Goal: Information Seeking & Learning: Learn about a topic

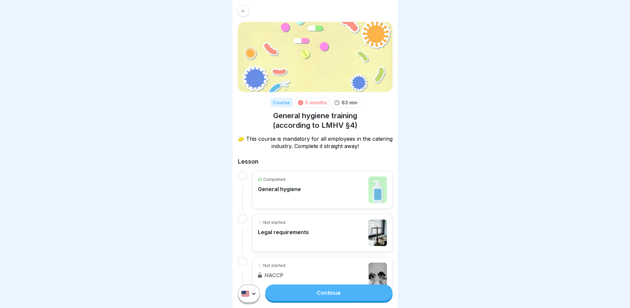
click at [239, 13] on div at bounding box center [243, 10] width 11 height 11
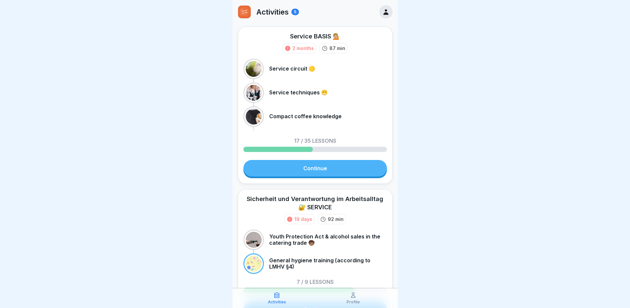
click at [352, 299] on p "Profile" at bounding box center [353, 301] width 13 height 5
click at [355, 297] on icon at bounding box center [353, 294] width 4 height 5
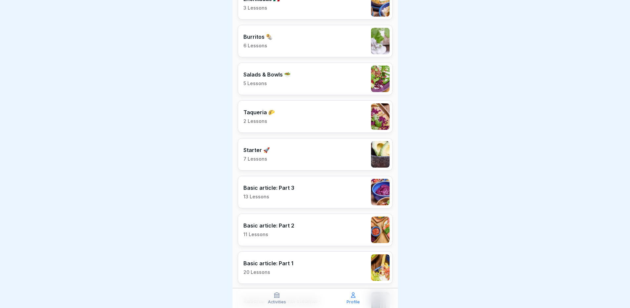
scroll to position [496, 0]
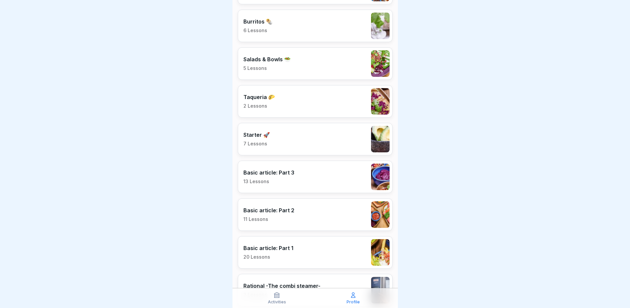
click at [278, 256] on p "20 Lessons" at bounding box center [268, 257] width 50 height 6
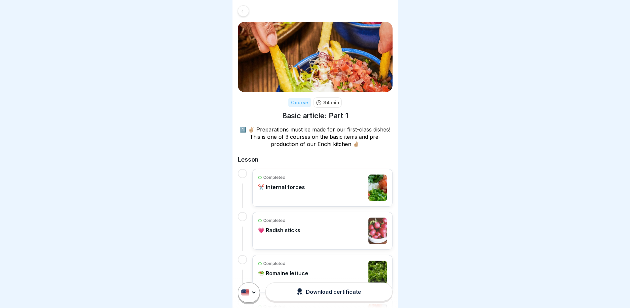
click at [297, 195] on div "Completed ✂️ Internal forces" at bounding box center [281, 187] width 47 height 26
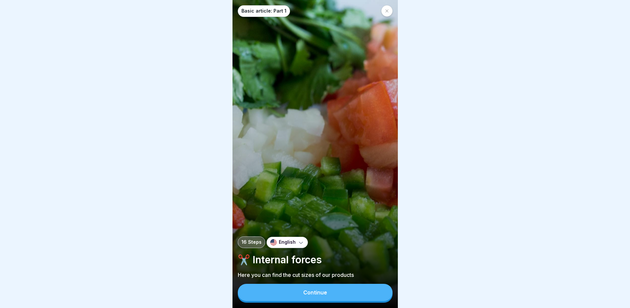
click at [346, 295] on button "Continue" at bounding box center [315, 291] width 155 height 17
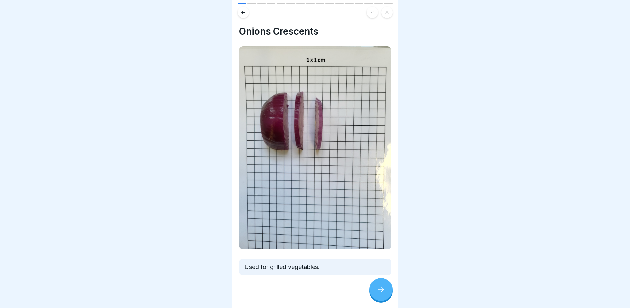
click at [376, 294] on div at bounding box center [380, 289] width 23 height 23
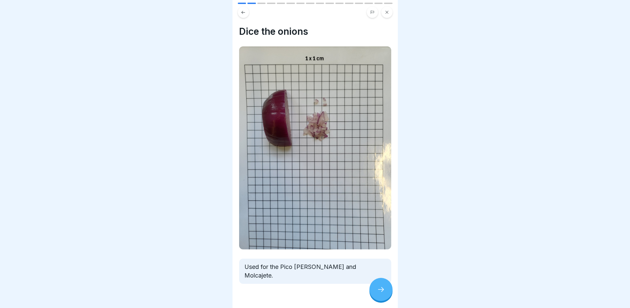
click at [376, 294] on div at bounding box center [380, 289] width 23 height 23
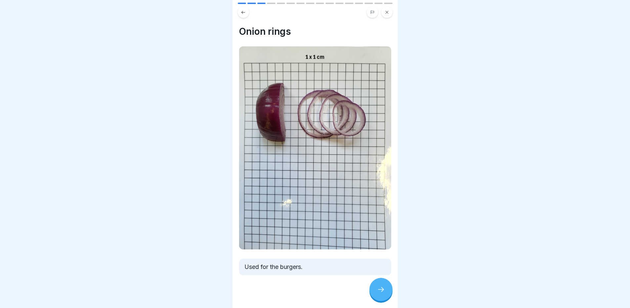
click at [376, 294] on div at bounding box center [380, 289] width 23 height 23
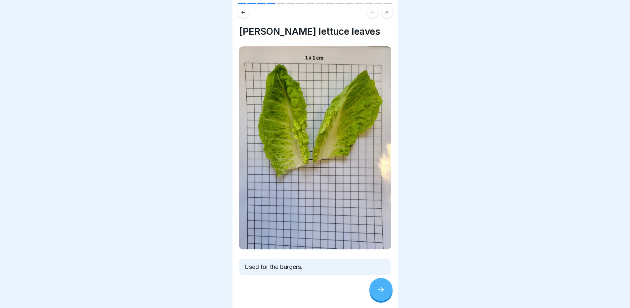
click at [376, 294] on div at bounding box center [380, 289] width 23 height 23
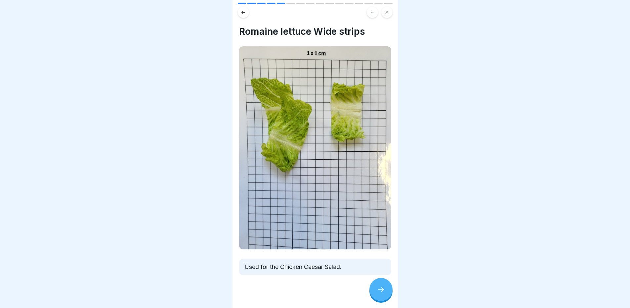
click at [376, 294] on div at bounding box center [380, 289] width 23 height 23
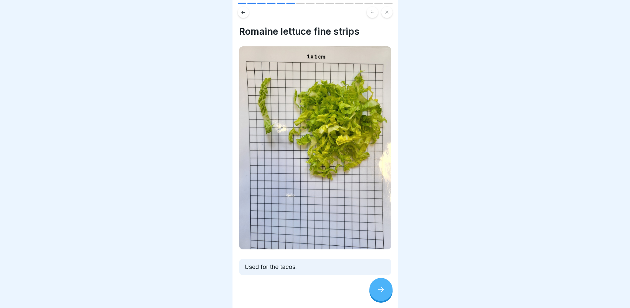
click at [376, 296] on div at bounding box center [380, 289] width 23 height 23
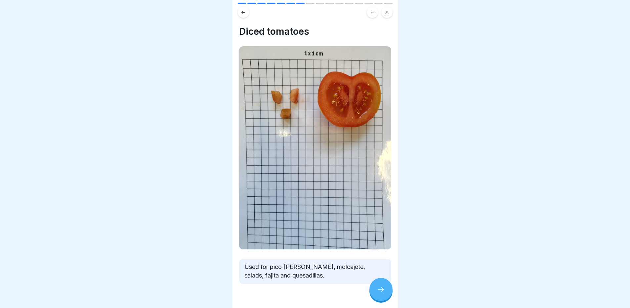
click at [375, 294] on div at bounding box center [380, 289] width 23 height 23
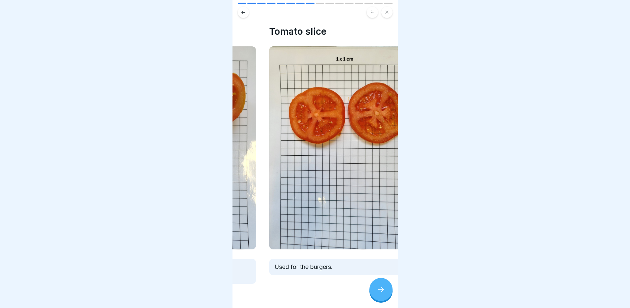
click at [377, 213] on img at bounding box center [345, 147] width 152 height 203
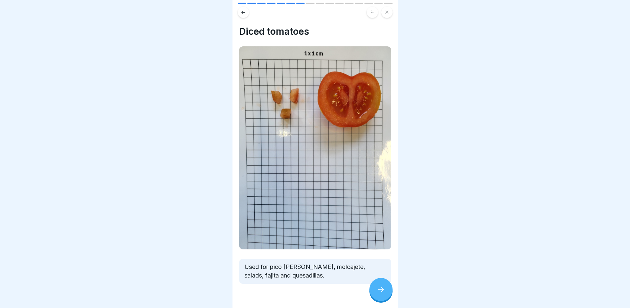
click at [380, 287] on div at bounding box center [380, 289] width 23 height 23
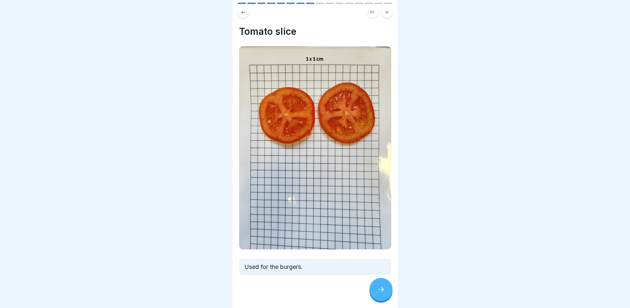
click at [380, 287] on div at bounding box center [380, 289] width 23 height 23
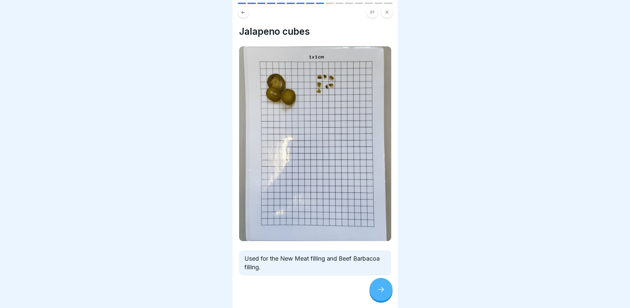
click at [375, 288] on div at bounding box center [380, 289] width 23 height 23
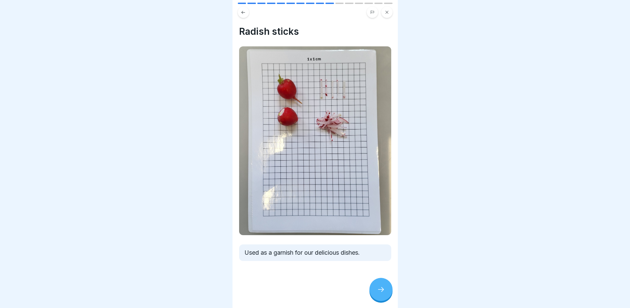
click at [375, 288] on div at bounding box center [380, 289] width 23 height 23
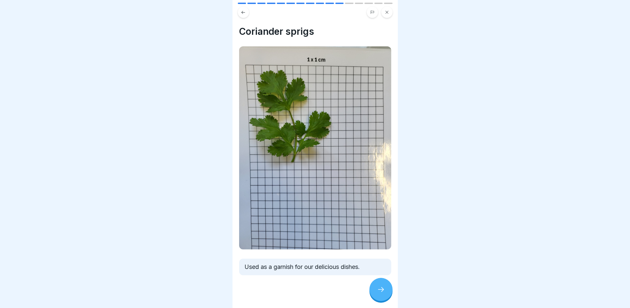
click at [375, 288] on div at bounding box center [380, 289] width 23 height 23
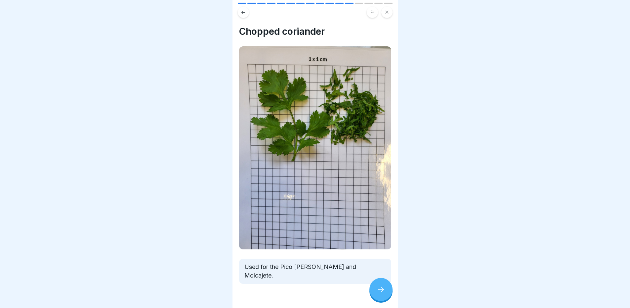
click at [374, 288] on div at bounding box center [380, 289] width 23 height 23
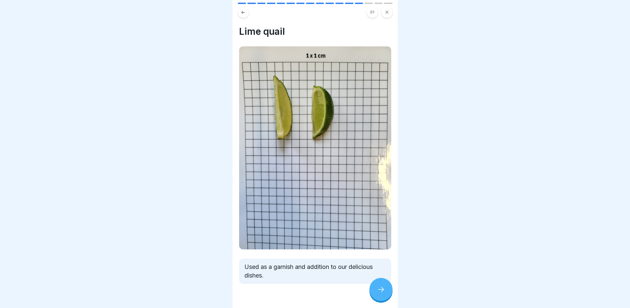
click at [378, 301] on div at bounding box center [380, 289] width 23 height 23
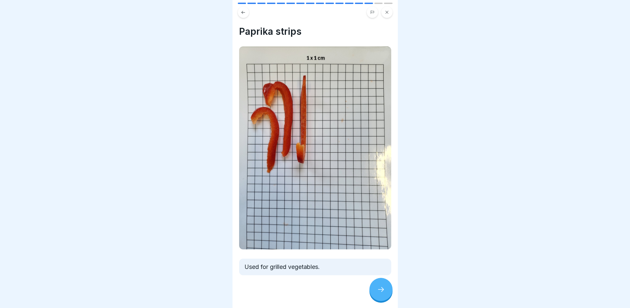
click at [381, 301] on div at bounding box center [380, 289] width 23 height 23
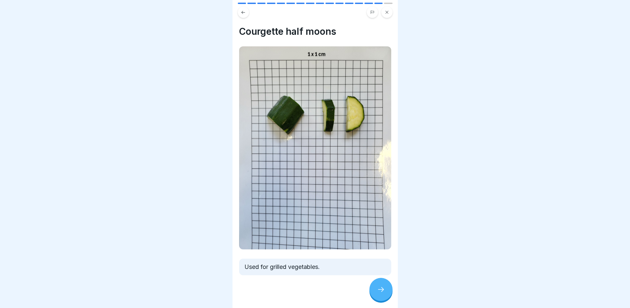
click at [380, 301] on div at bounding box center [380, 289] width 23 height 23
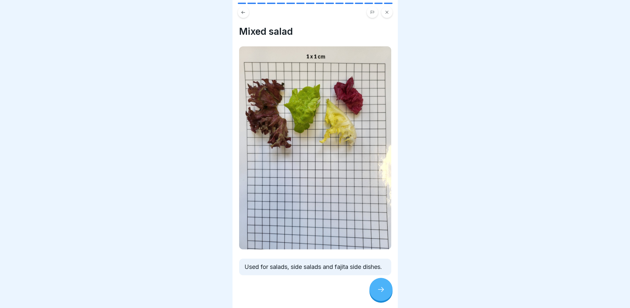
click at [380, 301] on div at bounding box center [380, 289] width 23 height 23
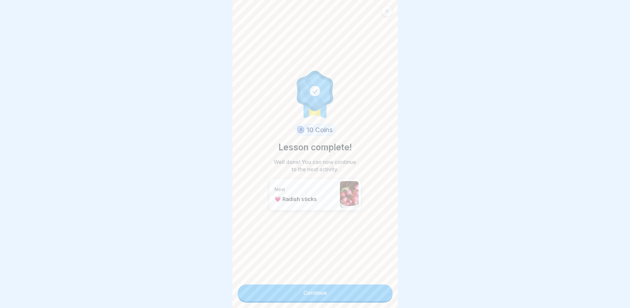
click at [372, 298] on link "Continue" at bounding box center [315, 292] width 155 height 17
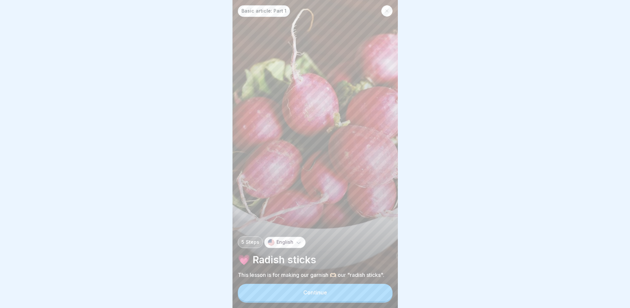
click at [372, 298] on button "Continue" at bounding box center [315, 291] width 155 height 17
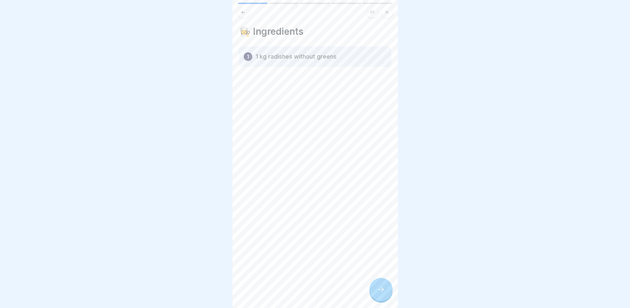
click at [373, 296] on div at bounding box center [380, 289] width 23 height 23
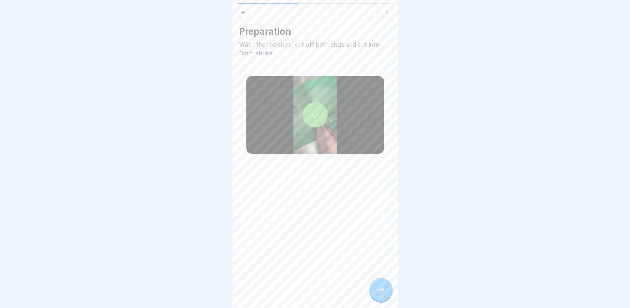
click at [367, 125] on div at bounding box center [315, 114] width 138 height 77
click at [384, 293] on icon at bounding box center [381, 289] width 8 height 8
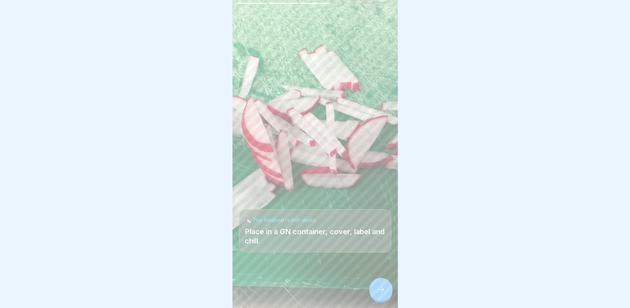
click at [384, 293] on icon at bounding box center [381, 289] width 8 height 8
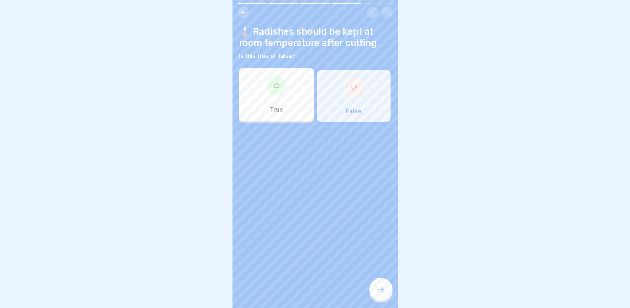
click at [384, 293] on icon at bounding box center [381, 289] width 8 height 8
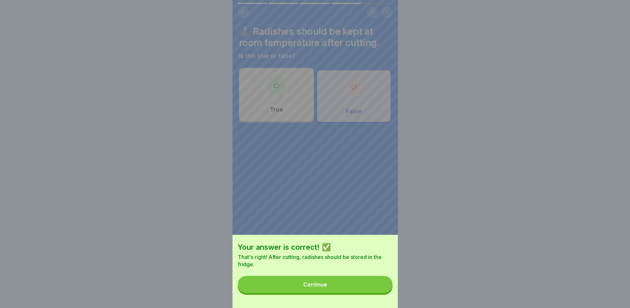
click at [384, 293] on button "Continue" at bounding box center [315, 284] width 155 height 17
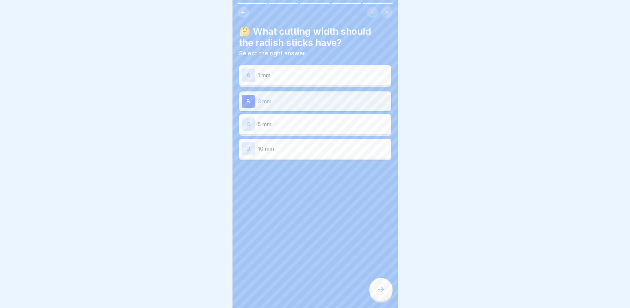
click at [385, 290] on div at bounding box center [380, 289] width 23 height 23
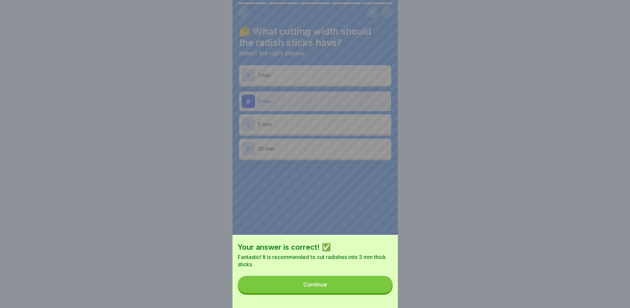
click at [378, 289] on button "Continue" at bounding box center [315, 284] width 155 height 17
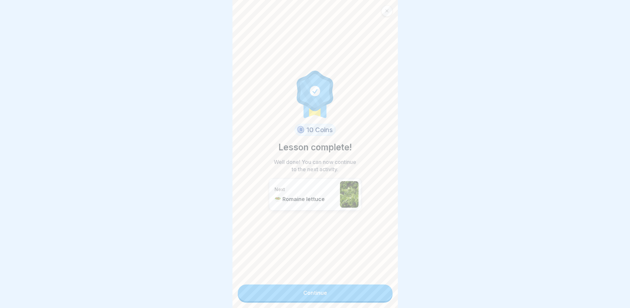
click at [375, 291] on link "Continue" at bounding box center [315, 292] width 155 height 17
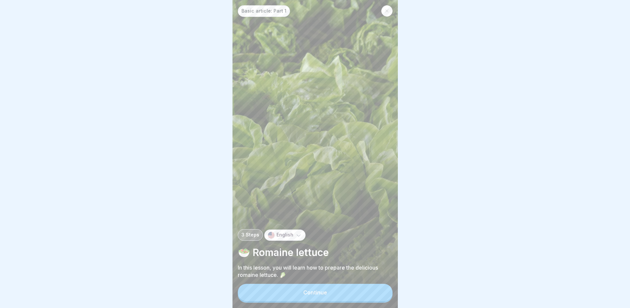
click at [325, 295] on div "Continue" at bounding box center [315, 292] width 24 height 6
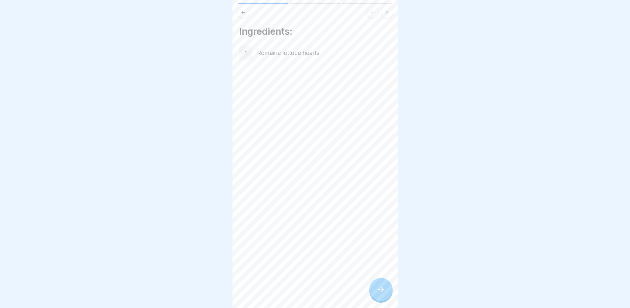
click at [379, 299] on div at bounding box center [380, 289] width 23 height 23
click at [379, 301] on div at bounding box center [380, 289] width 23 height 23
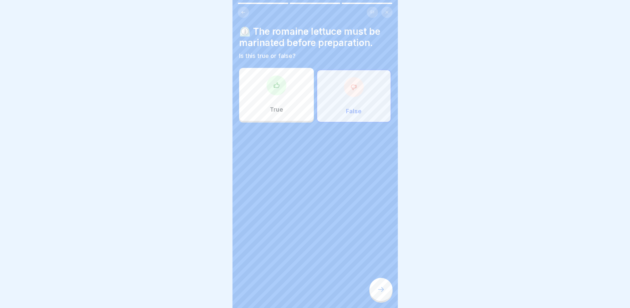
click at [263, 267] on div "⏲️ The romaine lettuce must be marinated before preparation. Is this true or fa…" at bounding box center [315, 154] width 165 height 308
click at [420, 167] on body "Basic article: Part 1 3 Steps English 🥗 [PERSON_NAME] lettuce In this lesson, y…" at bounding box center [315, 154] width 630 height 308
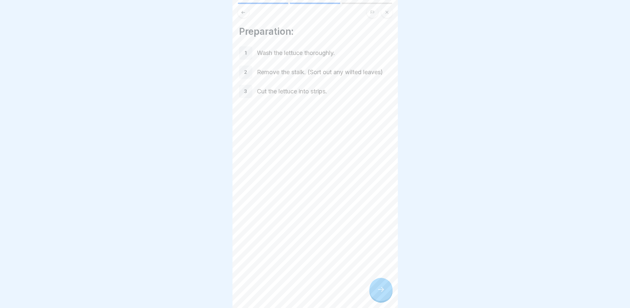
click at [380, 292] on icon at bounding box center [381, 289] width 8 height 8
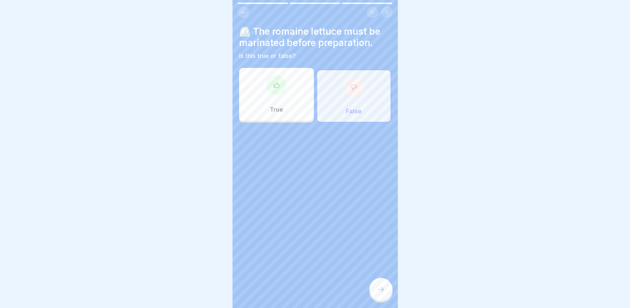
click at [381, 293] on icon at bounding box center [381, 289] width 8 height 8
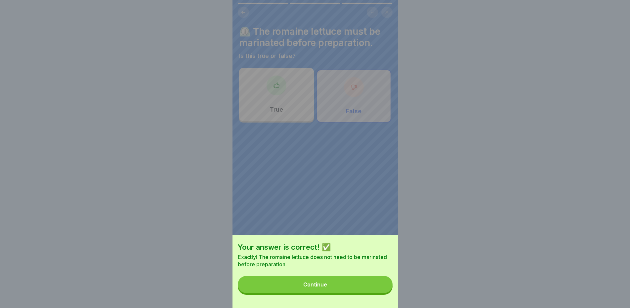
click at [362, 291] on button "Continue" at bounding box center [315, 284] width 155 height 17
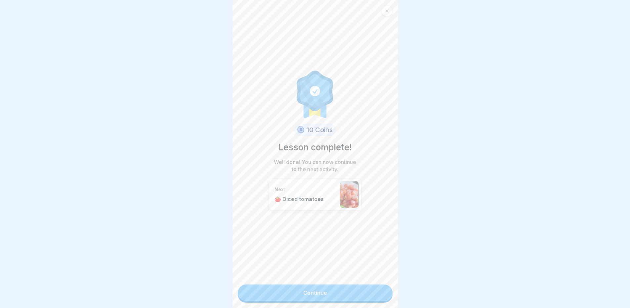
click at [360, 292] on link "Continue" at bounding box center [315, 292] width 155 height 17
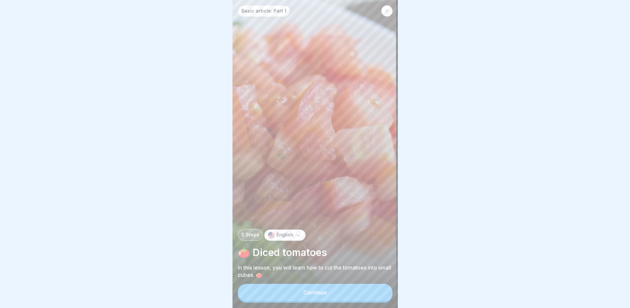
click at [361, 292] on button "Continue" at bounding box center [315, 291] width 155 height 17
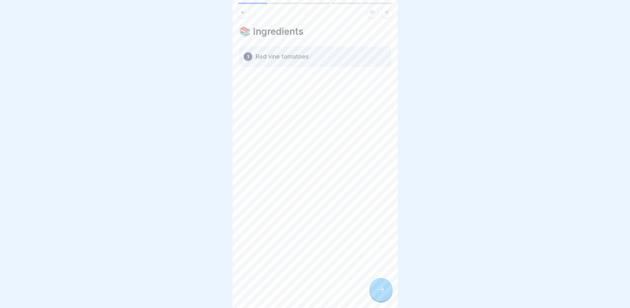
click at [369, 288] on div "📚 Ingredients 1 Red vine tomatoes" at bounding box center [315, 154] width 165 height 308
click at [376, 291] on div at bounding box center [380, 289] width 23 height 23
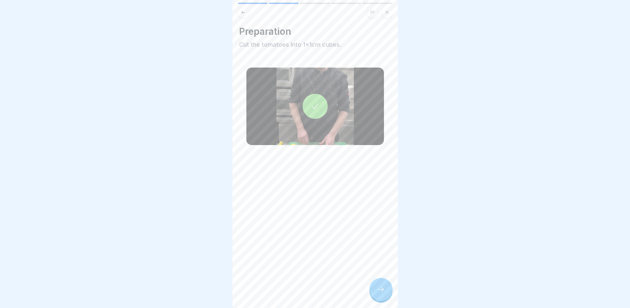
click at [330, 114] on div at bounding box center [315, 105] width 138 height 77
click at [381, 301] on div at bounding box center [380, 289] width 23 height 23
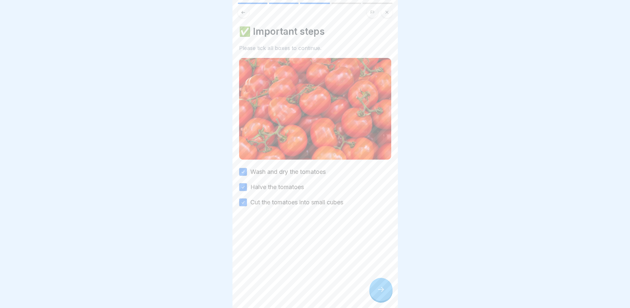
click at [382, 301] on div at bounding box center [380, 289] width 23 height 23
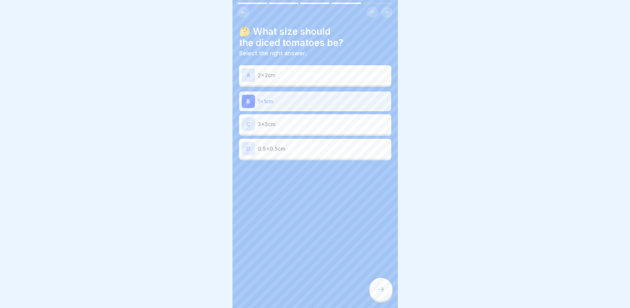
click at [463, 288] on body "Basic article: Part 1 5 Steps English 🍅 Diced tomatoes In this lesson, you will…" at bounding box center [315, 154] width 630 height 308
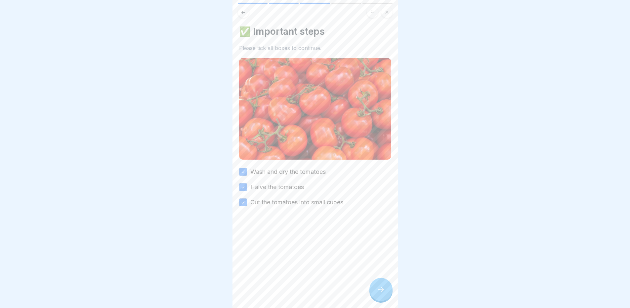
click at [387, 292] on div at bounding box center [380, 289] width 23 height 23
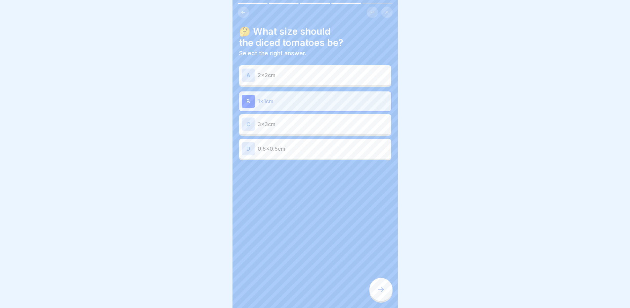
click at [389, 292] on div at bounding box center [380, 289] width 23 height 23
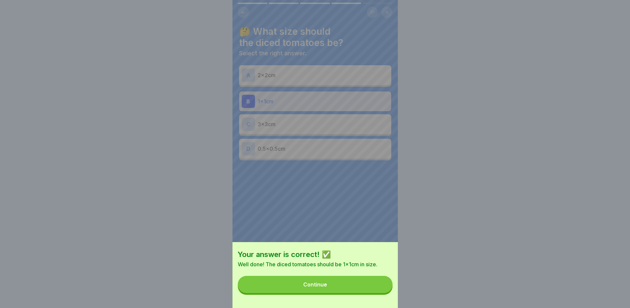
click at [389, 292] on button "Continue" at bounding box center [315, 284] width 155 height 17
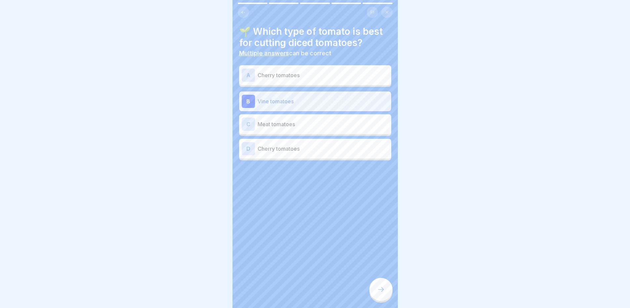
click at [390, 292] on div at bounding box center [380, 289] width 23 height 23
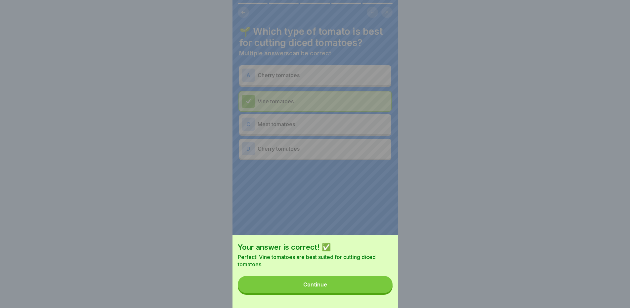
click at [390, 292] on button "Continue" at bounding box center [315, 284] width 155 height 17
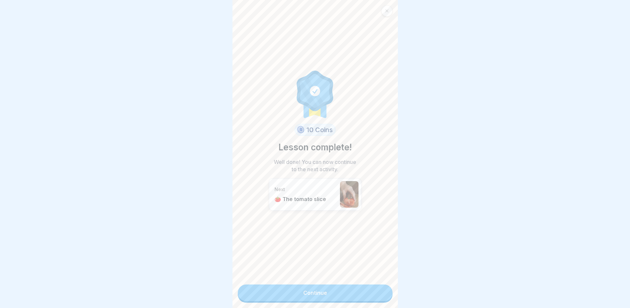
click at [390, 292] on div "10 Coins Lesson complete! Well done! You can now continue to the next activity.…" at bounding box center [315, 154] width 165 height 308
click at [384, 293] on link "Continue" at bounding box center [315, 292] width 155 height 17
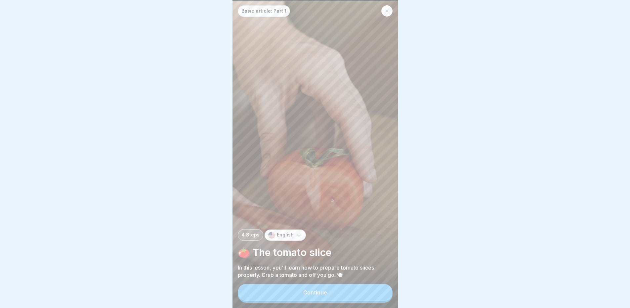
click at [387, 296] on button "Continue" at bounding box center [315, 291] width 155 height 17
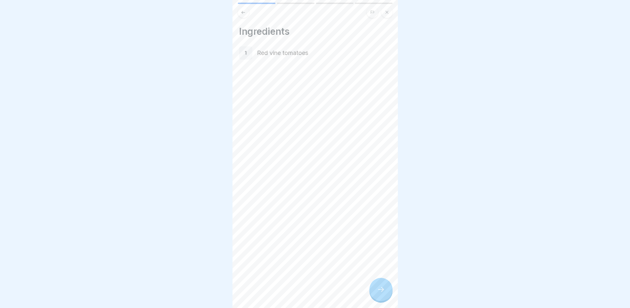
click at [391, 293] on div at bounding box center [380, 289] width 23 height 23
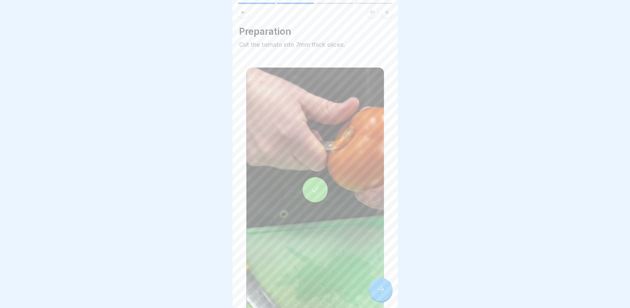
click at [354, 238] on div at bounding box center [315, 189] width 138 height 244
click at [382, 293] on icon at bounding box center [381, 289] width 8 height 8
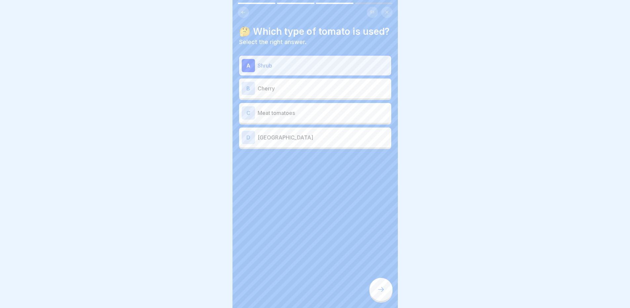
click at [379, 299] on div at bounding box center [380, 289] width 23 height 23
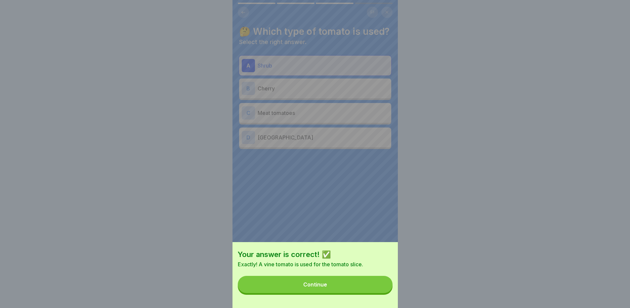
click at [379, 299] on div "Your answer is correct! ✅ Exactly! A vine tomato is used for the tomato slice. …" at bounding box center [315, 275] width 165 height 66
click at [372, 301] on div "Your answer is correct! ✅ Exactly! A vine tomato is used for the tomato slice. …" at bounding box center [315, 275] width 165 height 66
drag, startPoint x: 369, startPoint y: 287, endPoint x: 368, endPoint y: 292, distance: 5.0
click at [368, 292] on button "Continue" at bounding box center [315, 284] width 155 height 17
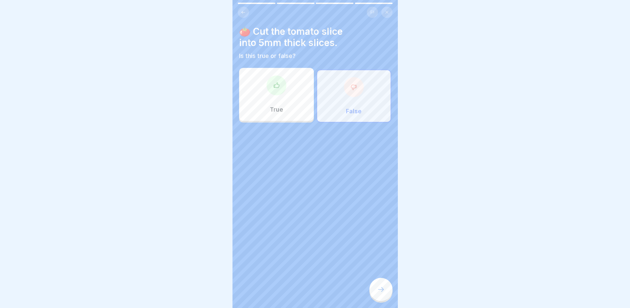
click at [374, 293] on div at bounding box center [380, 289] width 23 height 23
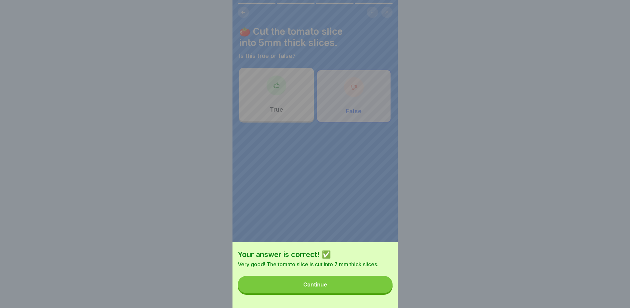
click at [374, 293] on button "Continue" at bounding box center [315, 284] width 155 height 17
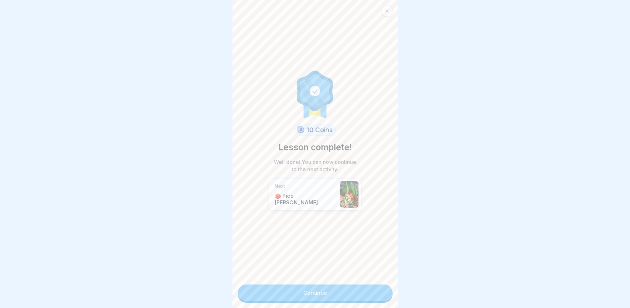
click at [374, 293] on link "Continue" at bounding box center [315, 292] width 155 height 17
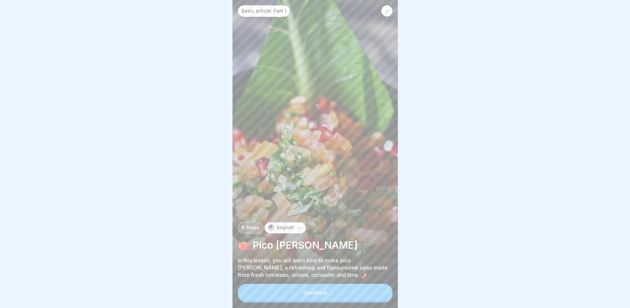
click at [374, 293] on button "Continue" at bounding box center [315, 291] width 155 height 17
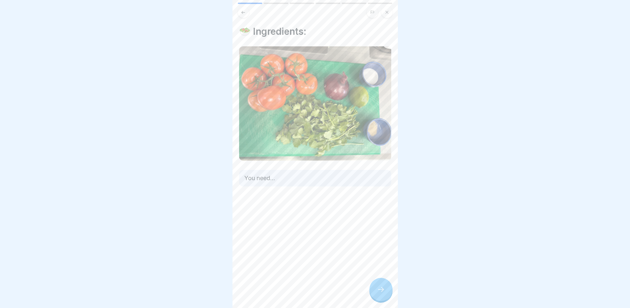
click at [374, 293] on div at bounding box center [380, 289] width 23 height 23
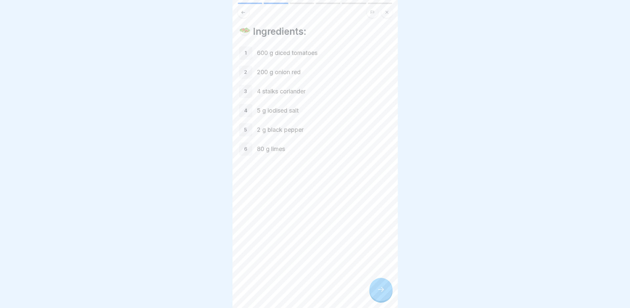
click at [374, 293] on div at bounding box center [380, 289] width 23 height 23
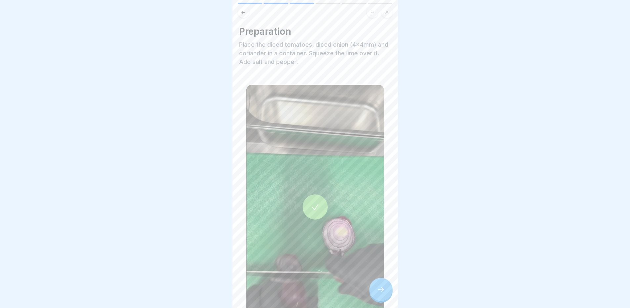
click at [373, 293] on div at bounding box center [380, 289] width 23 height 23
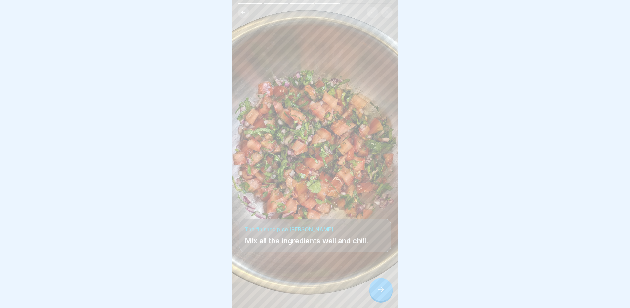
click at [373, 293] on div at bounding box center [380, 289] width 23 height 23
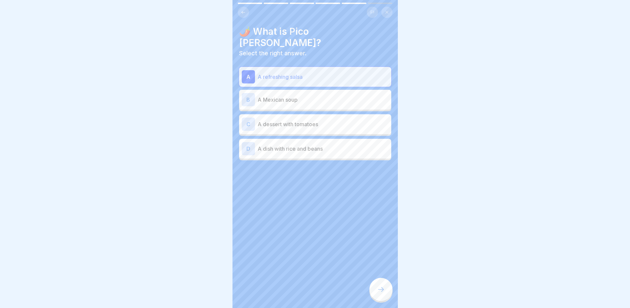
click at [374, 293] on div at bounding box center [380, 289] width 23 height 23
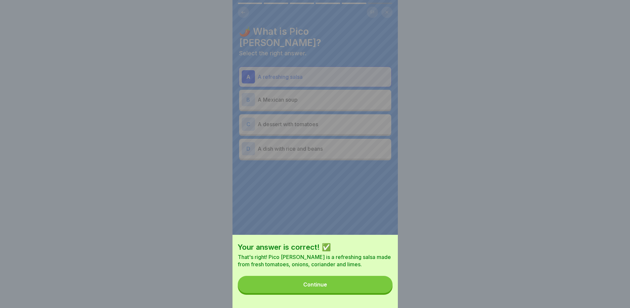
click at [374, 293] on button "Continue" at bounding box center [315, 284] width 155 height 17
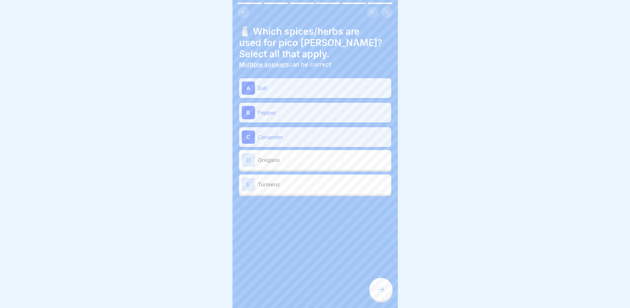
click at [374, 293] on div at bounding box center [380, 289] width 23 height 23
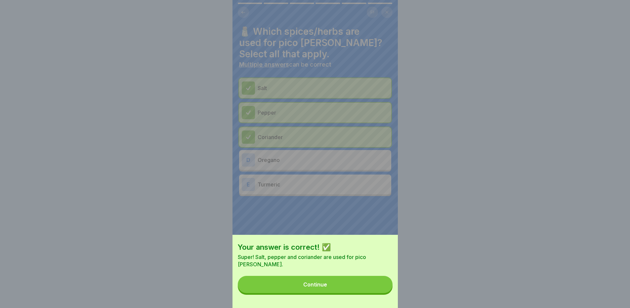
click at [375, 293] on button "Continue" at bounding box center [315, 284] width 155 height 17
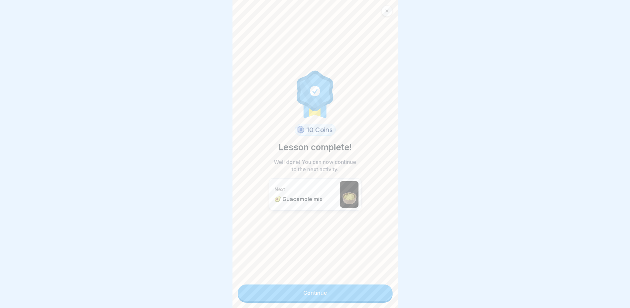
click at [376, 294] on link "Continue" at bounding box center [315, 292] width 155 height 17
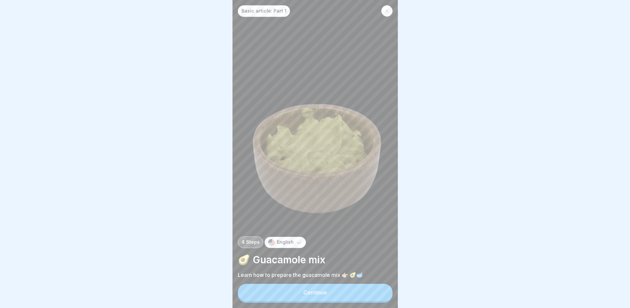
click at [377, 299] on button "Continue" at bounding box center [315, 291] width 155 height 17
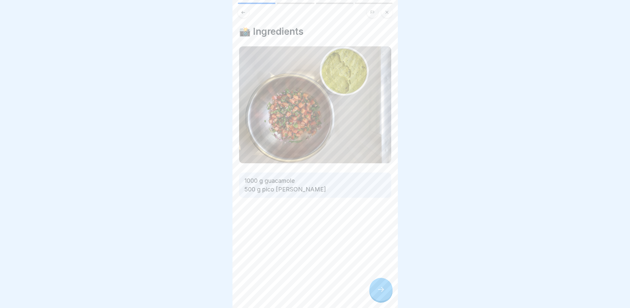
click at [377, 299] on div at bounding box center [380, 289] width 23 height 23
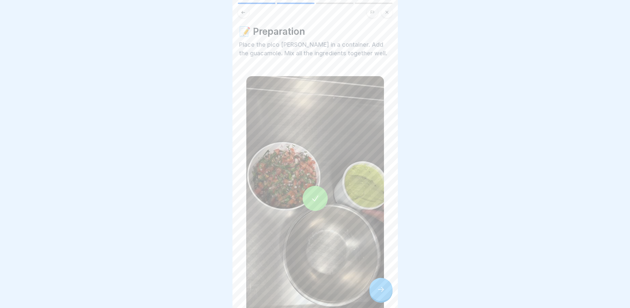
click at [377, 299] on div at bounding box center [380, 289] width 23 height 23
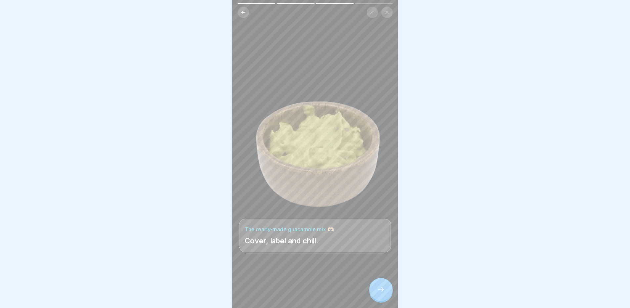
click at [377, 299] on div at bounding box center [380, 289] width 23 height 23
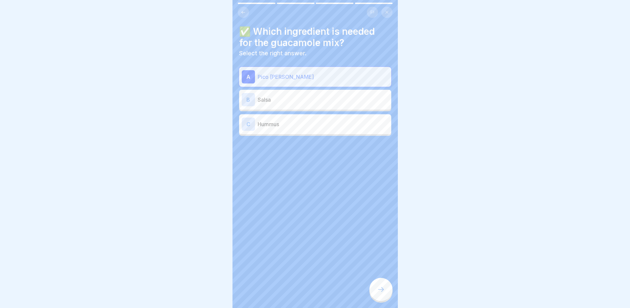
click at [377, 299] on div at bounding box center [380, 289] width 23 height 23
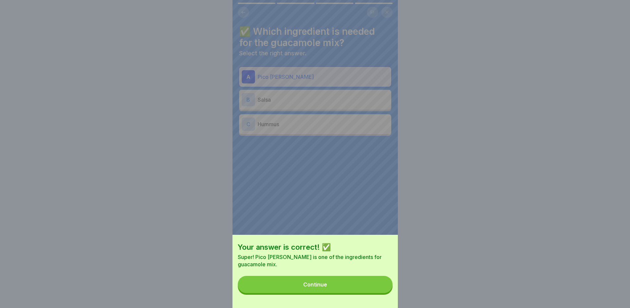
click at [377, 299] on div "Your answer is correct! ✅ Super! Pico [PERSON_NAME] is one of the ingredients f…" at bounding box center [315, 271] width 165 height 73
click at [360, 293] on button "Continue" at bounding box center [315, 284] width 155 height 17
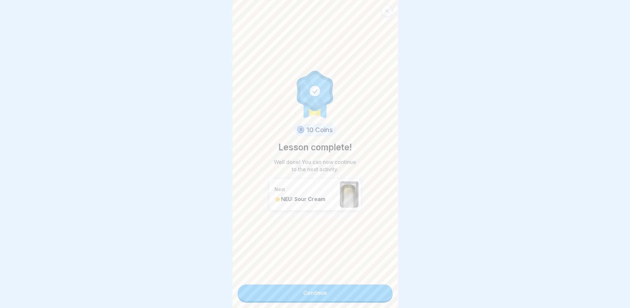
click at [358, 294] on link "Continue" at bounding box center [315, 292] width 155 height 17
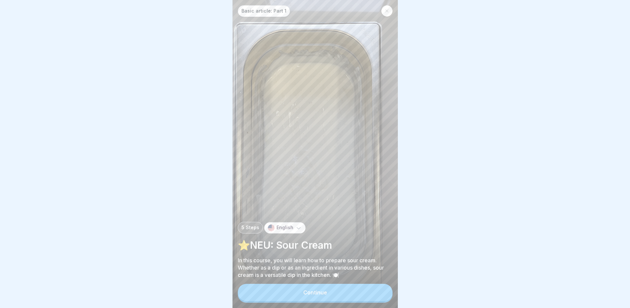
click at [358, 294] on button "Continue" at bounding box center [315, 291] width 155 height 17
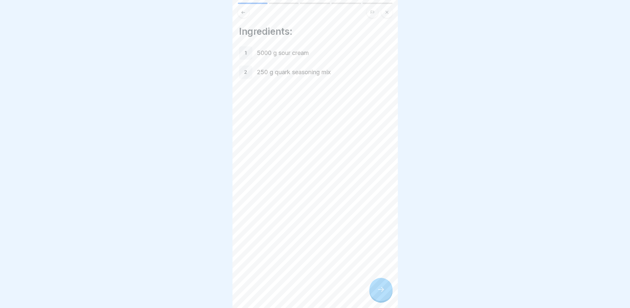
click at [373, 293] on div at bounding box center [380, 289] width 23 height 23
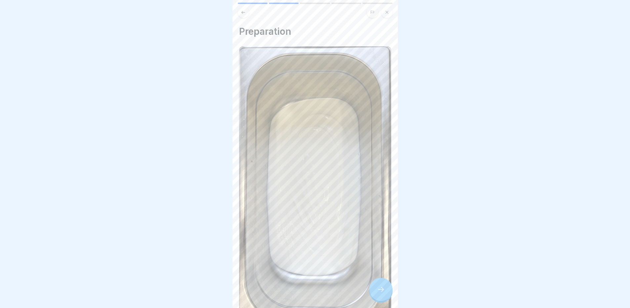
click at [372, 291] on div at bounding box center [380, 289] width 23 height 23
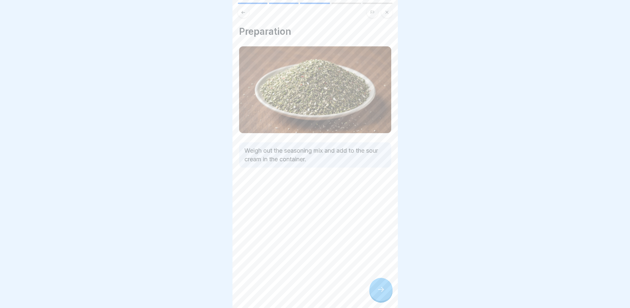
click at [372, 291] on div at bounding box center [380, 289] width 23 height 23
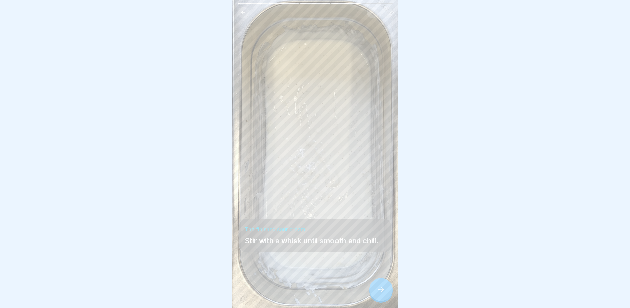
click at [371, 293] on div at bounding box center [380, 289] width 23 height 23
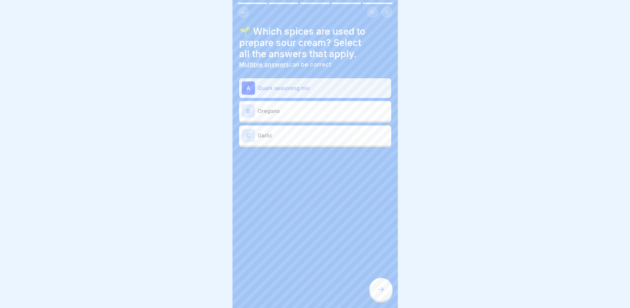
click at [371, 293] on div at bounding box center [380, 289] width 23 height 23
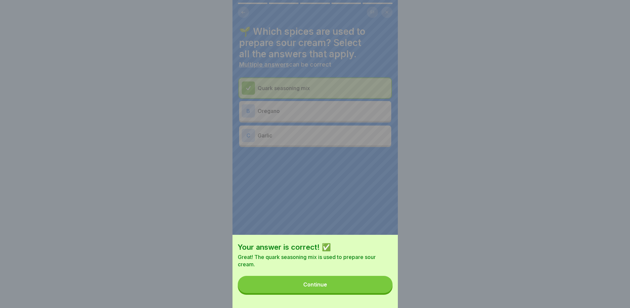
click at [371, 293] on button "Continue" at bounding box center [315, 284] width 155 height 17
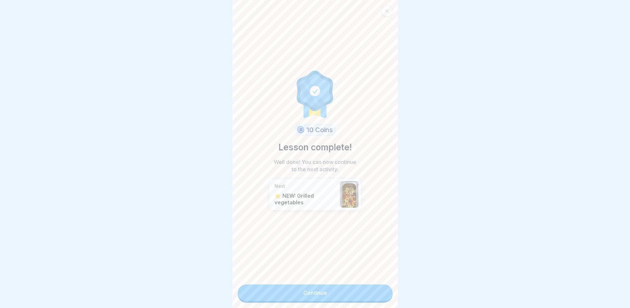
click at [371, 293] on link "Continue" at bounding box center [315, 292] width 155 height 17
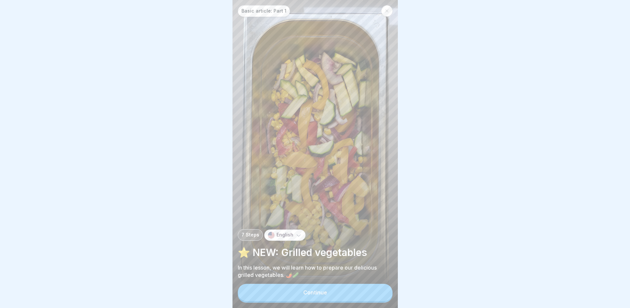
click at [371, 294] on button "Continue" at bounding box center [315, 291] width 155 height 17
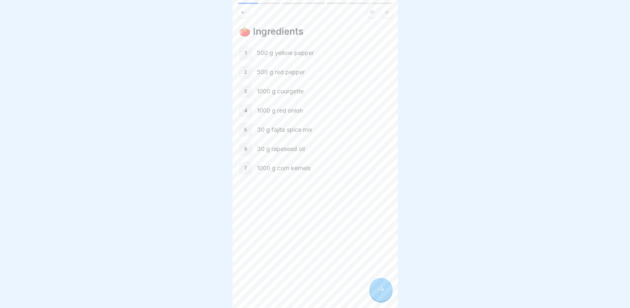
click at [385, 299] on div at bounding box center [380, 289] width 23 height 23
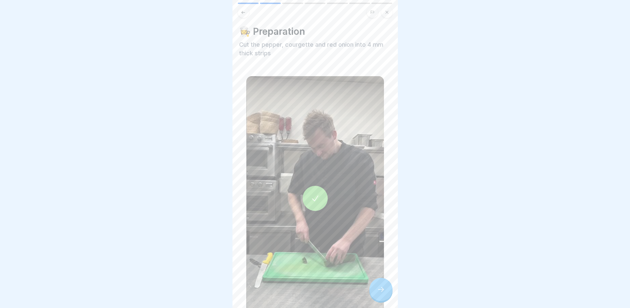
click at [385, 299] on div at bounding box center [380, 289] width 23 height 23
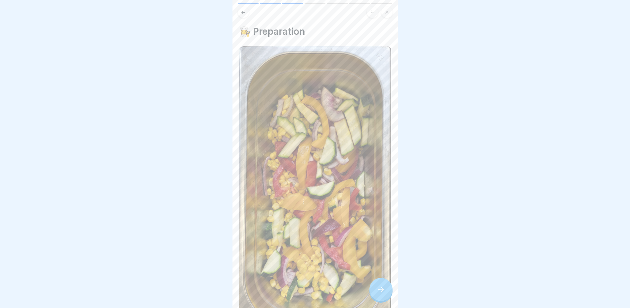
click at [384, 299] on div at bounding box center [380, 289] width 23 height 23
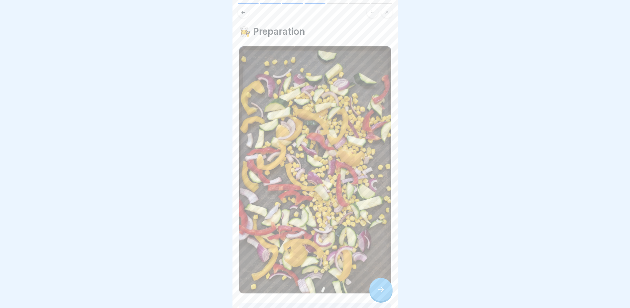
click at [377, 300] on div at bounding box center [380, 289] width 23 height 23
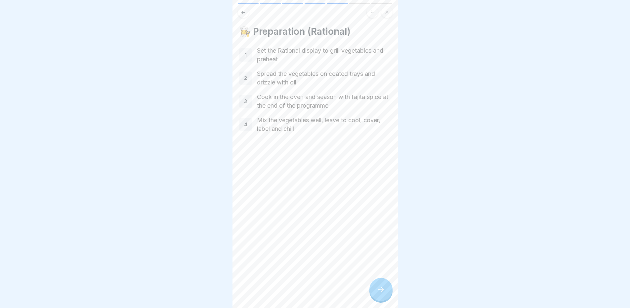
click at [377, 301] on div at bounding box center [380, 289] width 23 height 23
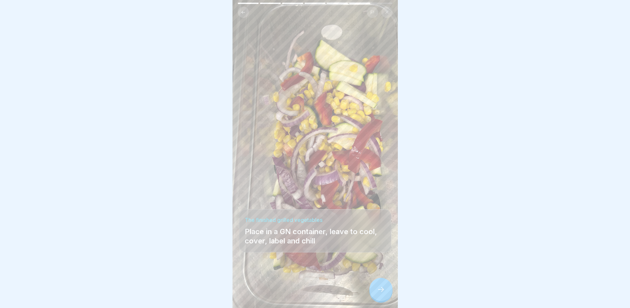
click at [373, 297] on div at bounding box center [380, 289] width 23 height 23
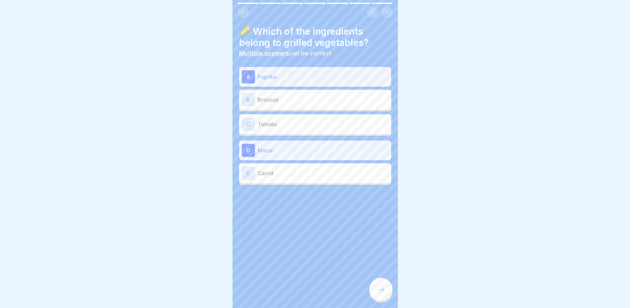
click at [373, 297] on div at bounding box center [380, 289] width 23 height 23
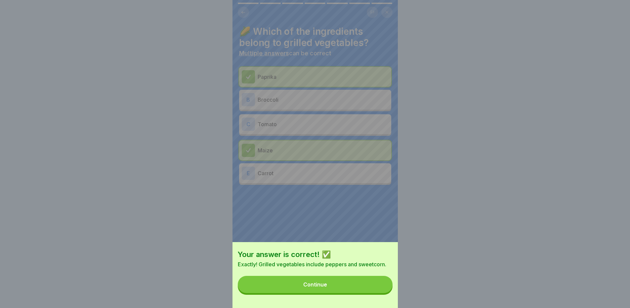
click at [373, 293] on button "Continue" at bounding box center [315, 284] width 155 height 17
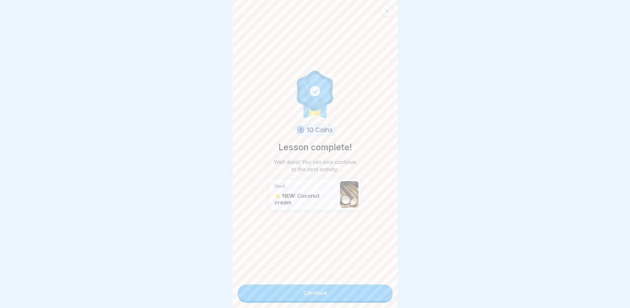
click at [373, 297] on link "Continue" at bounding box center [315, 292] width 155 height 17
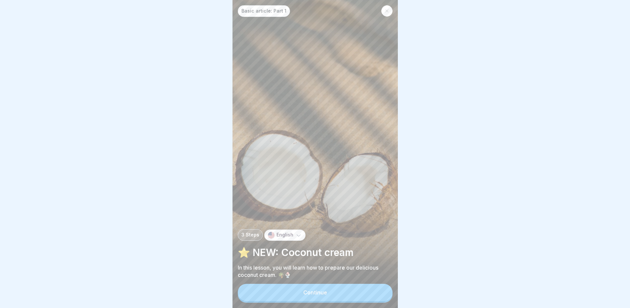
click at [373, 297] on button "Continue" at bounding box center [315, 291] width 155 height 17
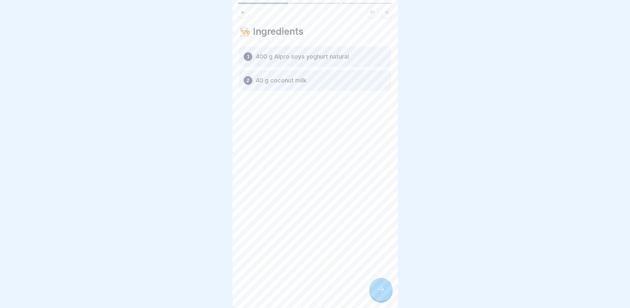
click at [372, 298] on div at bounding box center [380, 289] width 23 height 23
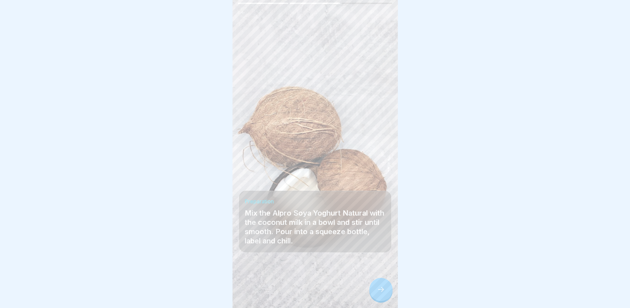
click at [372, 298] on div at bounding box center [380, 289] width 23 height 23
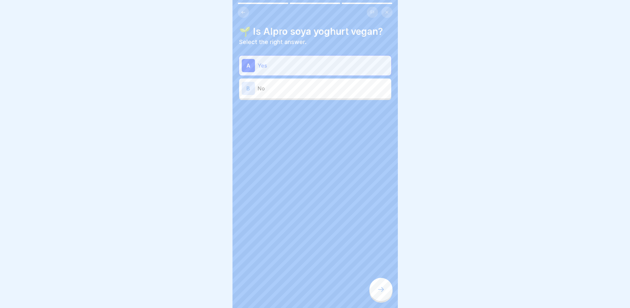
click at [372, 298] on div at bounding box center [380, 289] width 23 height 23
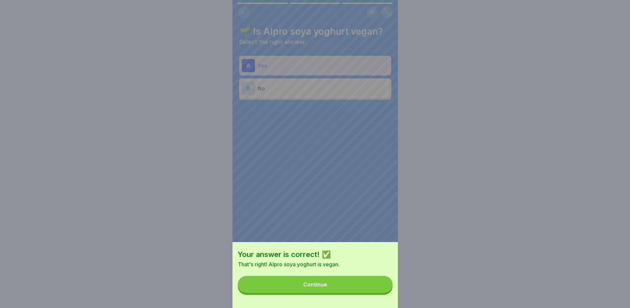
click at [372, 297] on div "Your answer is correct! ✅ That's right! Alpro soya yoghurt is vegan. Continue" at bounding box center [315, 275] width 165 height 66
click at [372, 293] on button "Continue" at bounding box center [315, 284] width 155 height 17
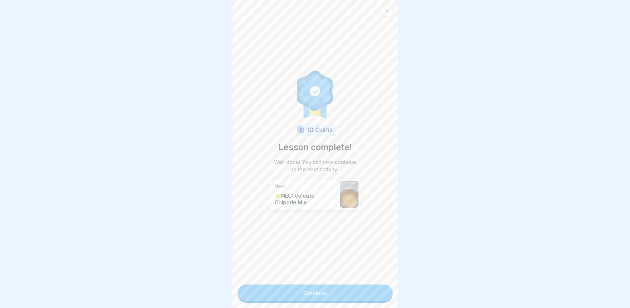
click at [372, 297] on link "Continue" at bounding box center [315, 292] width 155 height 17
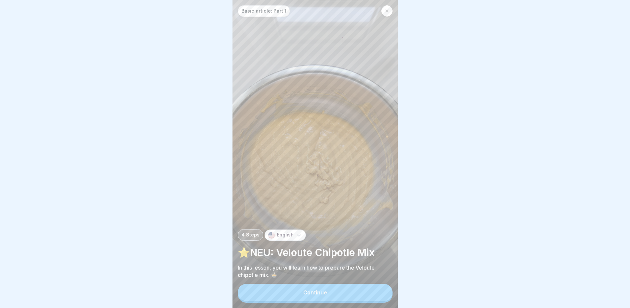
click at [372, 297] on button "Continue" at bounding box center [315, 291] width 155 height 17
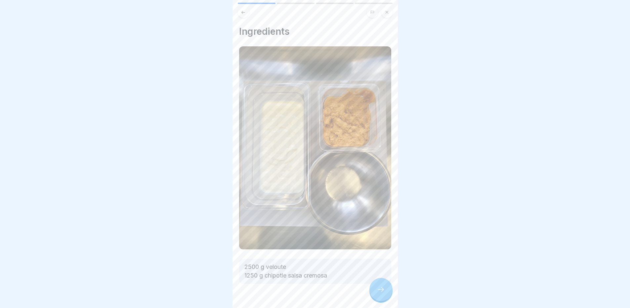
click at [372, 296] on div at bounding box center [380, 289] width 23 height 23
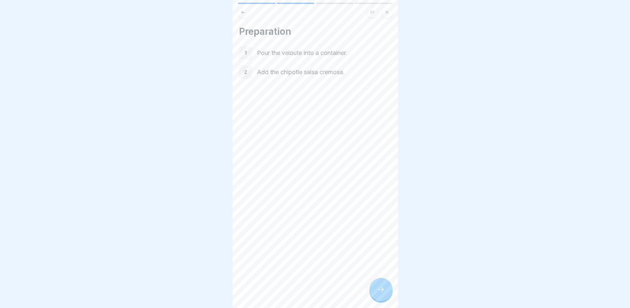
click at [372, 296] on div at bounding box center [380, 289] width 23 height 23
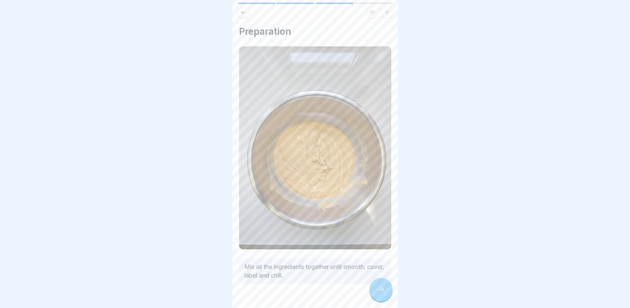
click at [372, 296] on div at bounding box center [380, 289] width 23 height 23
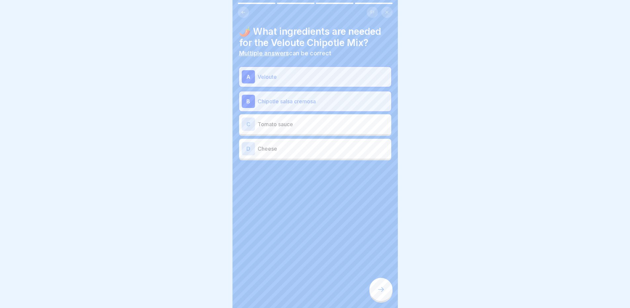
click at [372, 296] on div at bounding box center [380, 289] width 23 height 23
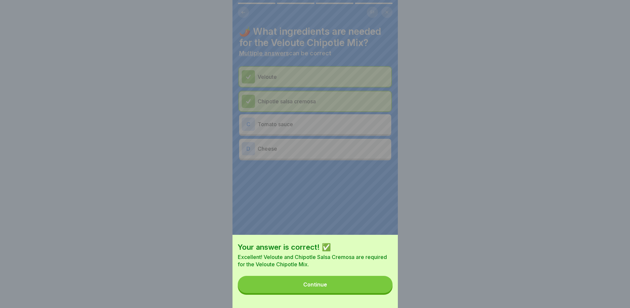
click at [372, 293] on button "Continue" at bounding box center [315, 284] width 155 height 17
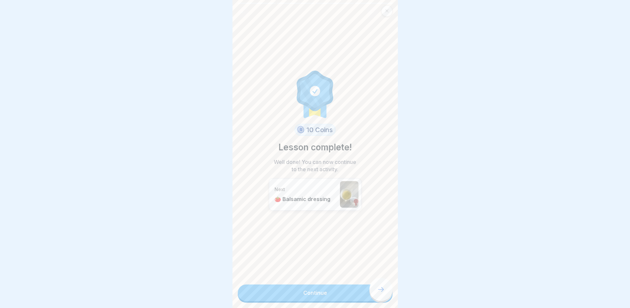
click at [372, 296] on link "Continue" at bounding box center [315, 292] width 155 height 17
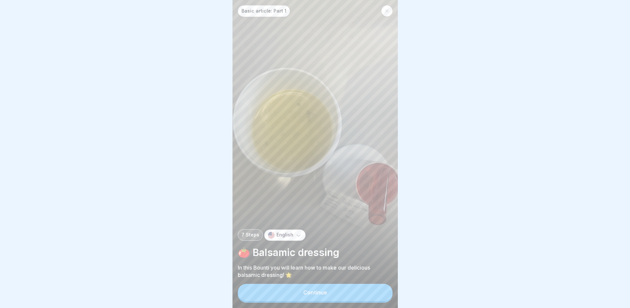
click at [372, 296] on button "Continue" at bounding box center [315, 291] width 155 height 17
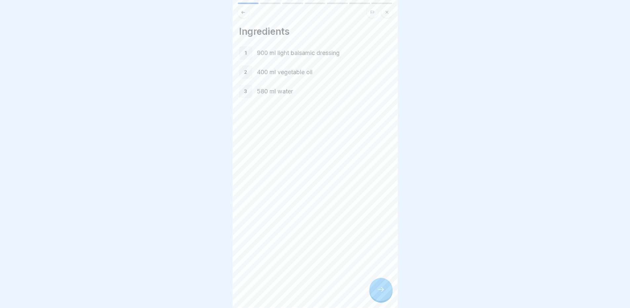
click at [372, 296] on div at bounding box center [380, 289] width 23 height 23
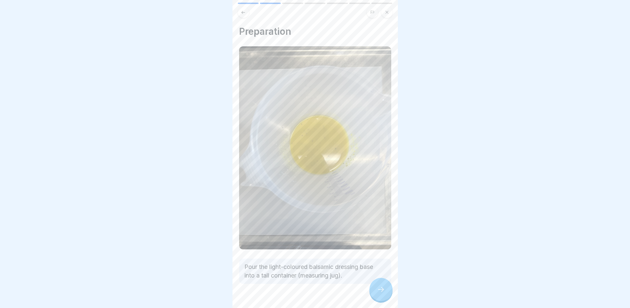
click at [372, 296] on div at bounding box center [380, 289] width 23 height 23
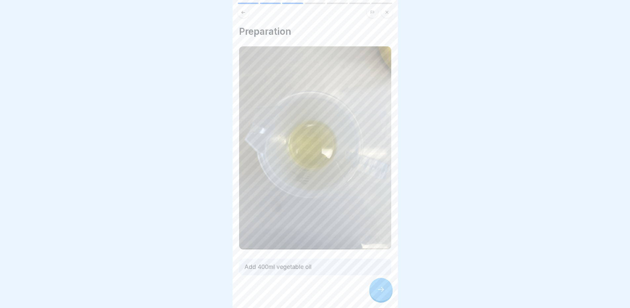
click at [372, 298] on div at bounding box center [380, 289] width 23 height 23
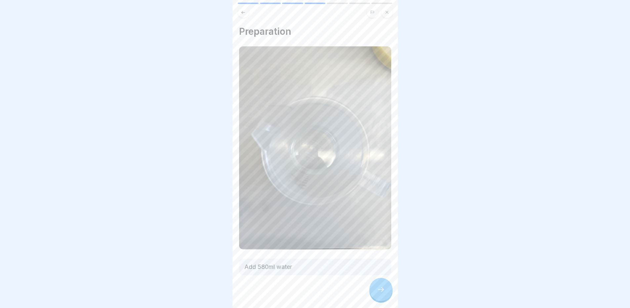
click at [381, 299] on div at bounding box center [380, 289] width 23 height 23
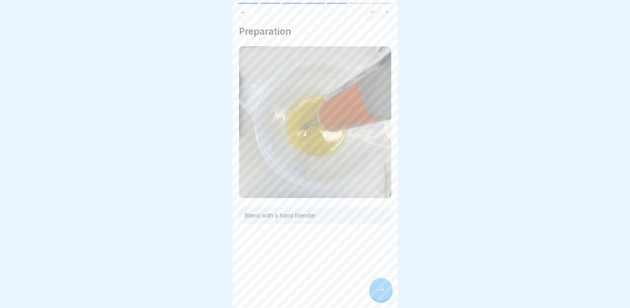
click at [380, 293] on icon at bounding box center [381, 289] width 8 height 8
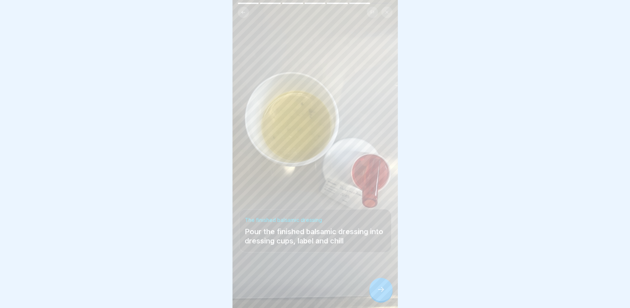
click at [380, 293] on icon at bounding box center [381, 289] width 8 height 8
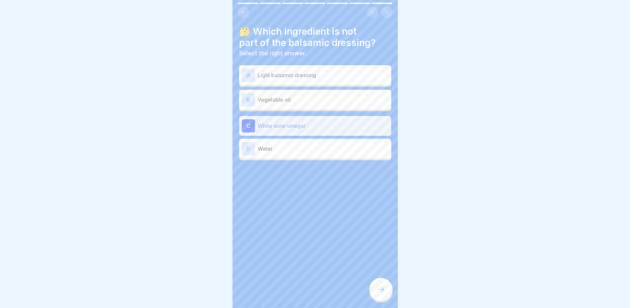
click at [380, 293] on icon at bounding box center [381, 289] width 8 height 8
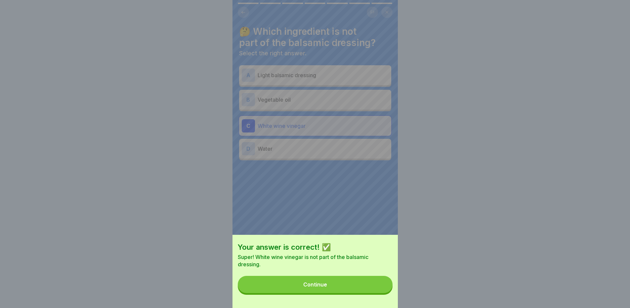
click at [381, 293] on button "Continue" at bounding box center [315, 284] width 155 height 17
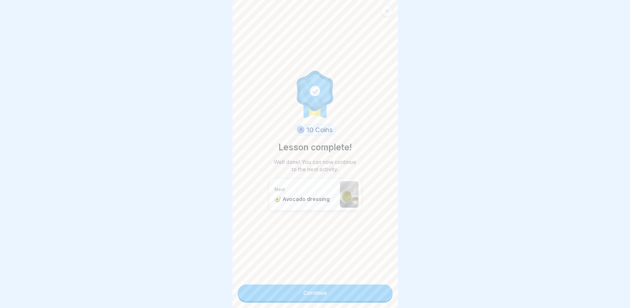
click at [381, 294] on link "Continue" at bounding box center [315, 292] width 155 height 17
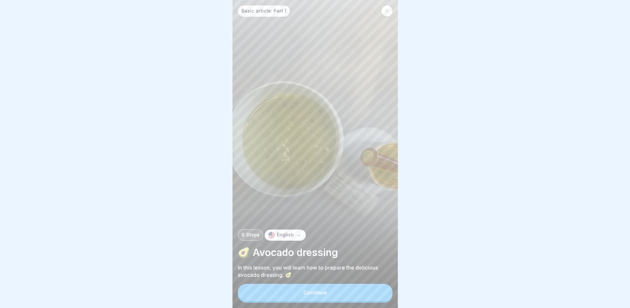
click at [349, 300] on button "Continue" at bounding box center [315, 291] width 155 height 17
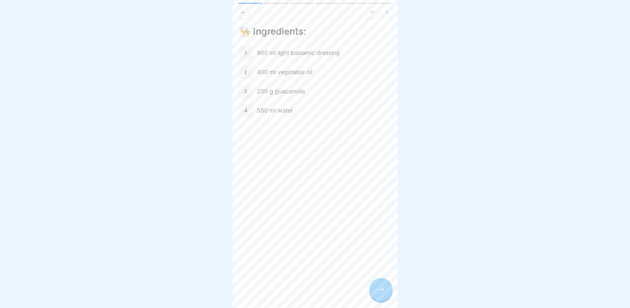
click at [377, 293] on icon at bounding box center [381, 289] width 8 height 8
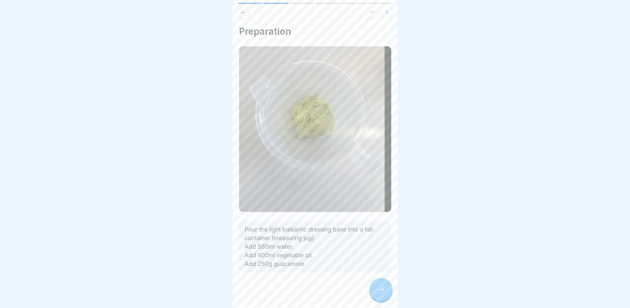
click at [377, 293] on icon at bounding box center [381, 289] width 8 height 8
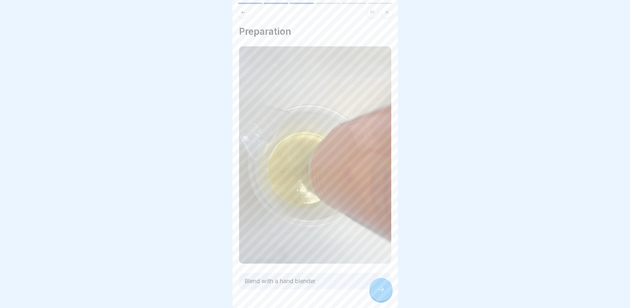
click at [377, 293] on icon at bounding box center [381, 289] width 8 height 8
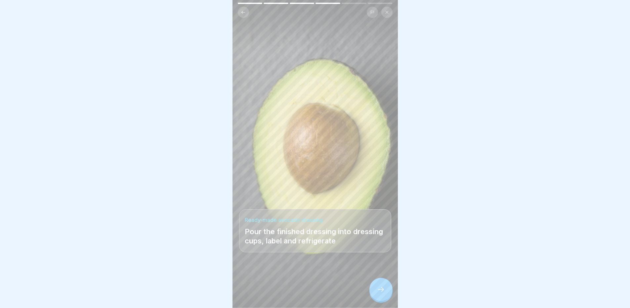
click at [377, 293] on icon at bounding box center [381, 289] width 8 height 8
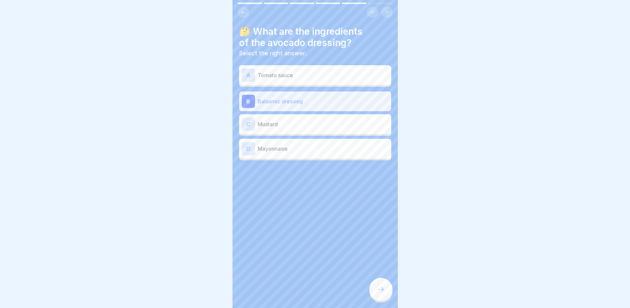
click at [377, 293] on icon at bounding box center [381, 289] width 8 height 8
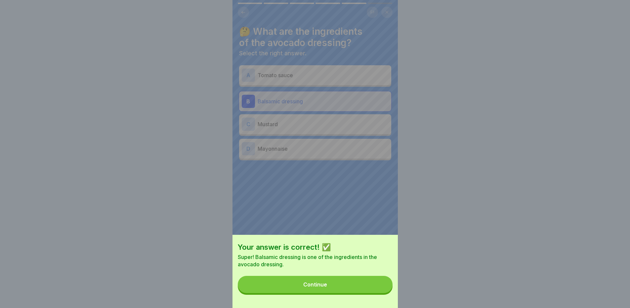
click at [377, 293] on button "Continue" at bounding box center [315, 284] width 155 height 17
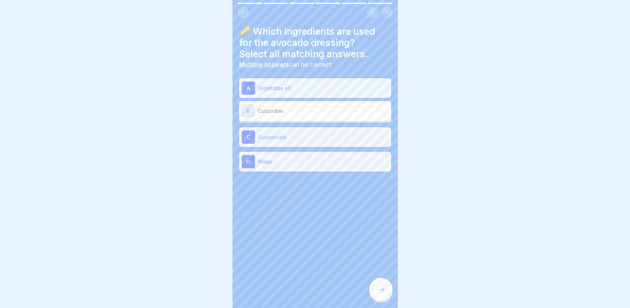
click at [378, 293] on icon at bounding box center [381, 289] width 8 height 8
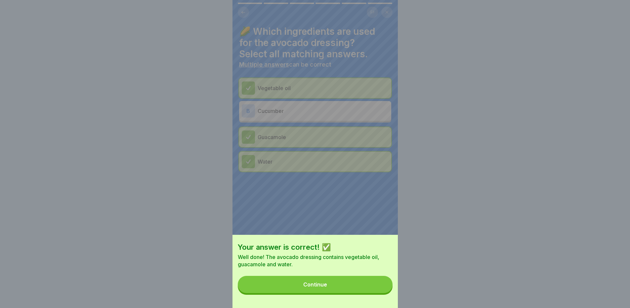
click at [378, 293] on button "Continue" at bounding box center [315, 284] width 155 height 17
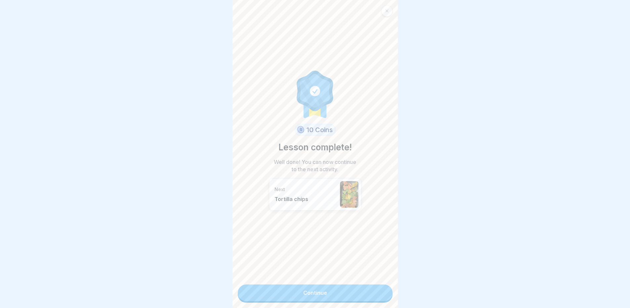
click at [378, 295] on link "Continue" at bounding box center [315, 292] width 155 height 17
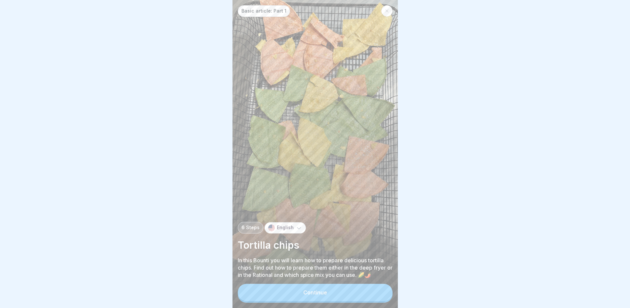
click at [376, 295] on button "Continue" at bounding box center [315, 291] width 155 height 17
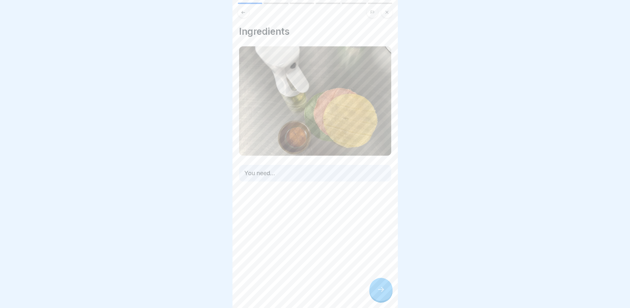
click at [388, 14] on icon at bounding box center [387, 12] width 4 height 4
